Goal: Information Seeking & Learning: Learn about a topic

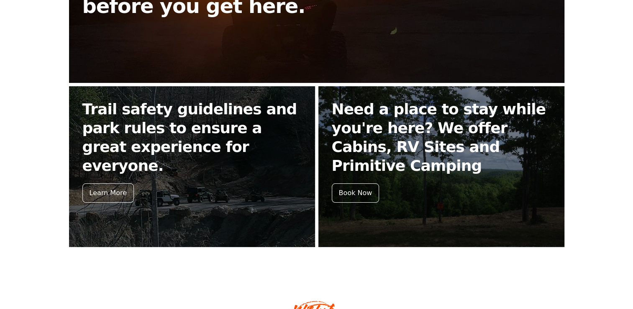
scroll to position [335, 0]
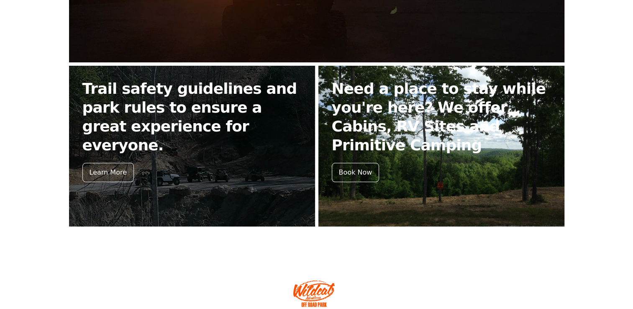
click at [404, 111] on h2 "Need a place to stay while you're here? We offer Cabins, RV Sites and Primitive…" at bounding box center [441, 116] width 219 height 75
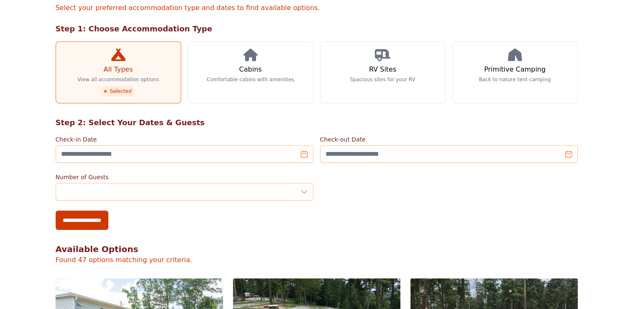
scroll to position [64, 0]
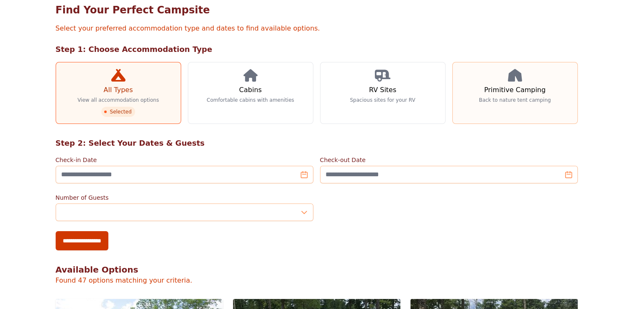
click at [507, 93] on h3 "Primitive Camping" at bounding box center [514, 90] width 61 height 10
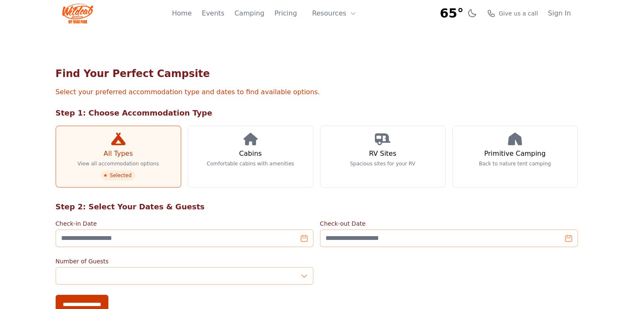
scroll to position [64, 0]
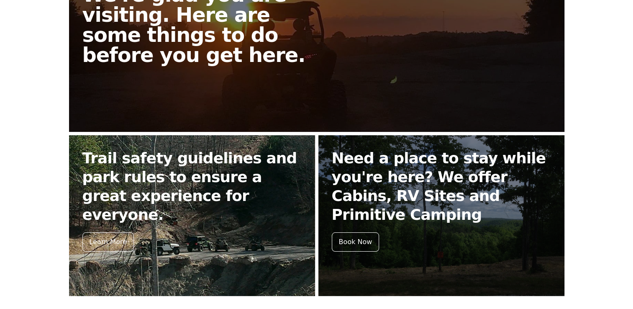
scroll to position [251, 0]
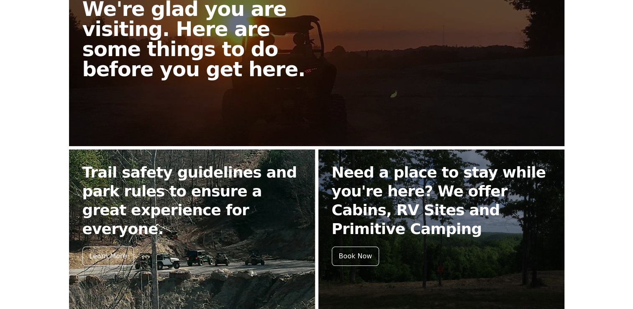
click at [209, 184] on h2 "Trail safety guidelines and park rules to ensure a great experience for everyon…" at bounding box center [191, 200] width 219 height 75
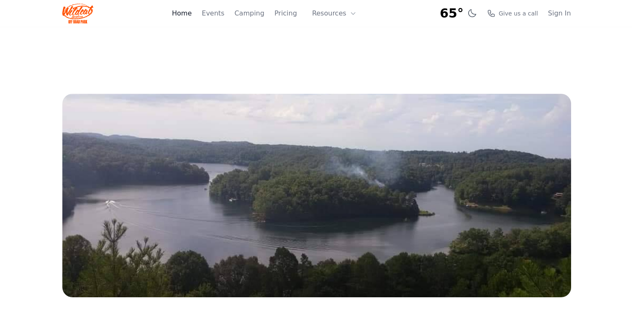
click at [186, 16] on link "Home" at bounding box center [182, 13] width 20 height 10
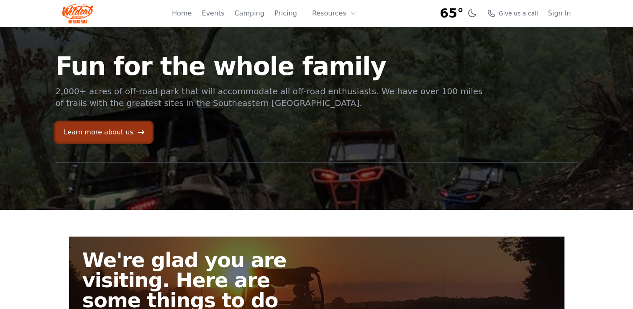
click at [120, 128] on link "Learn more about us" at bounding box center [104, 132] width 96 height 20
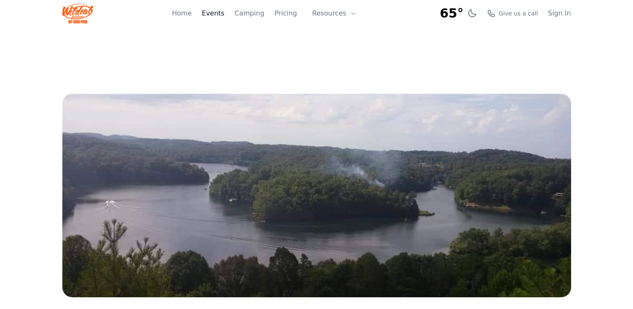
click at [219, 15] on link "Events" at bounding box center [213, 13] width 23 height 10
